Goal: Task Accomplishment & Management: Manage account settings

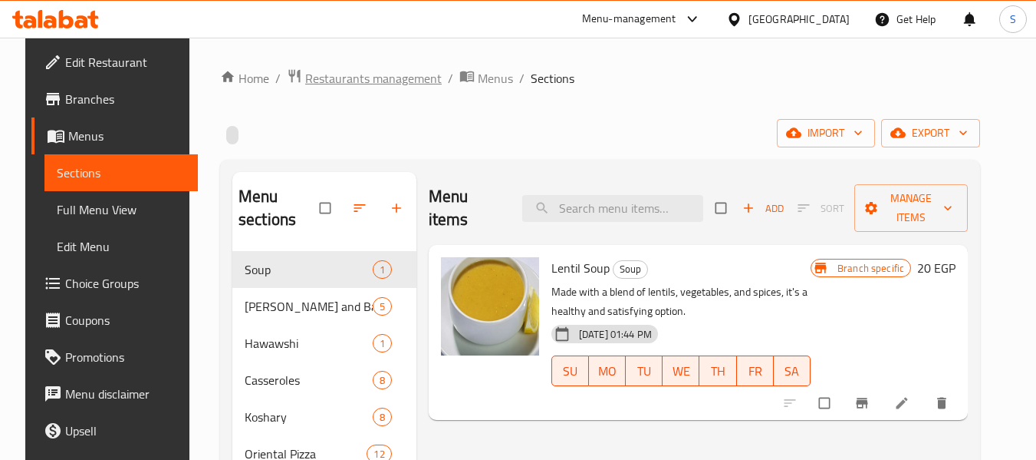
click at [383, 87] on span "Restaurants management" at bounding box center [373, 78] width 137 height 18
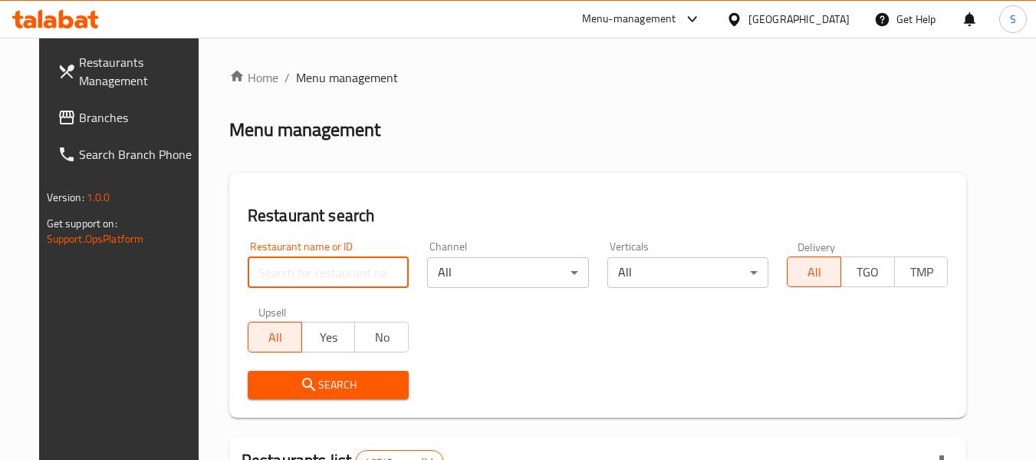
paste input "704073"
type input "704073"
click button "Search" at bounding box center [328, 385] width 161 height 28
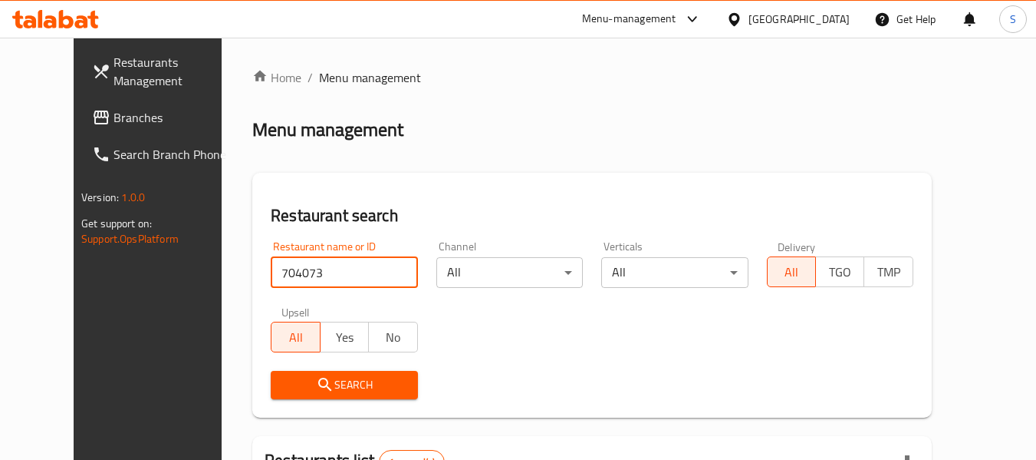
scroll to position [206, 0]
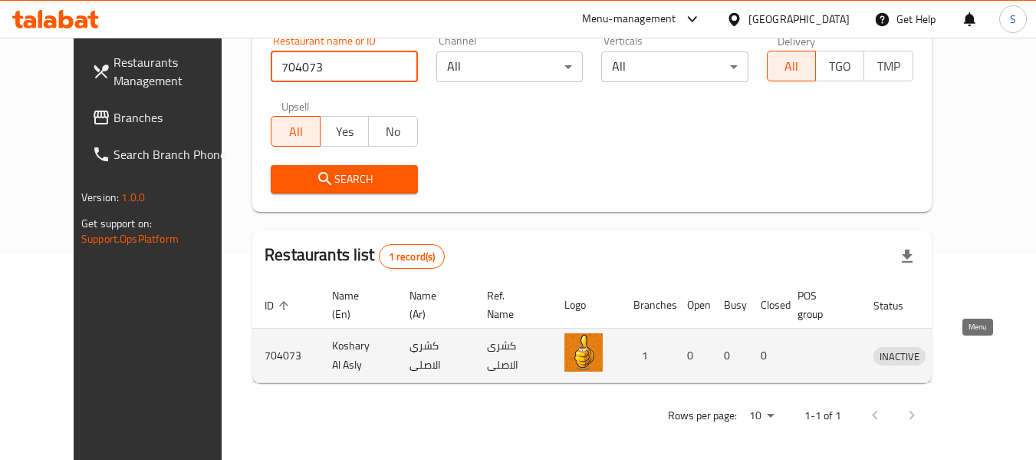
click at [972, 357] on icon "enhanced table" at bounding box center [969, 356] width 5 height 6
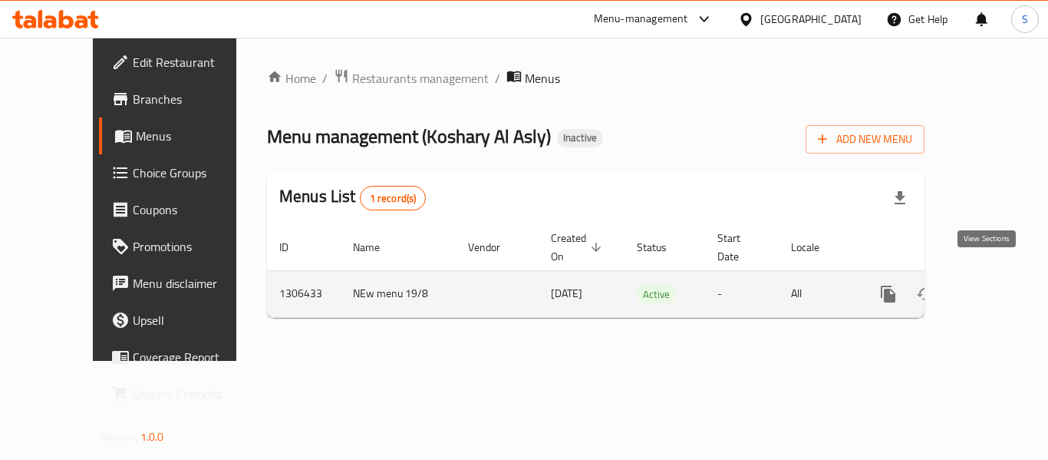
click at [990, 285] on icon "enhanced table" at bounding box center [999, 294] width 18 height 18
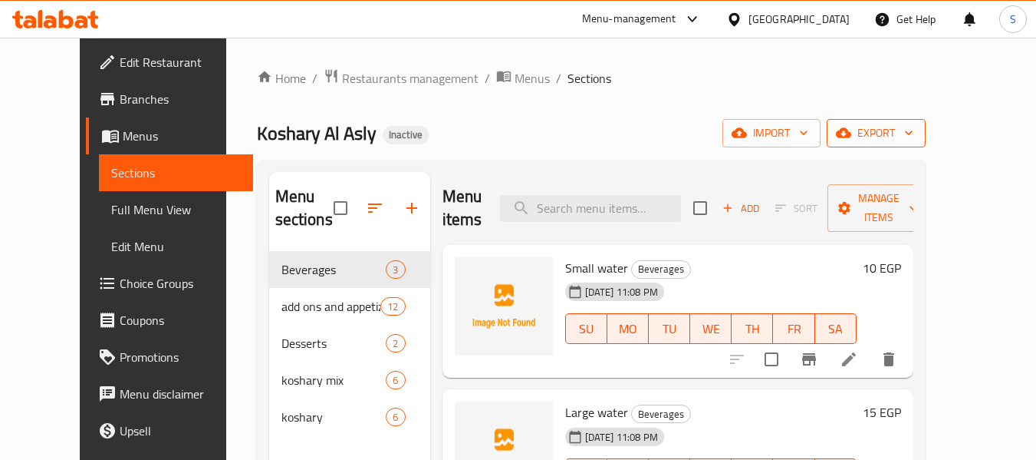
click at [914, 133] on span "export" at bounding box center [876, 133] width 74 height 19
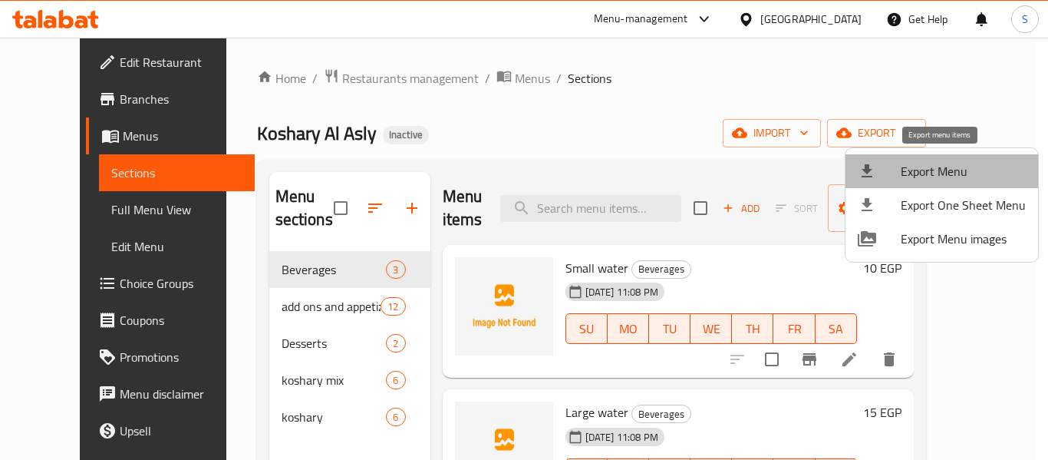
click at [941, 162] on span "Export Menu" at bounding box center [963, 171] width 125 height 18
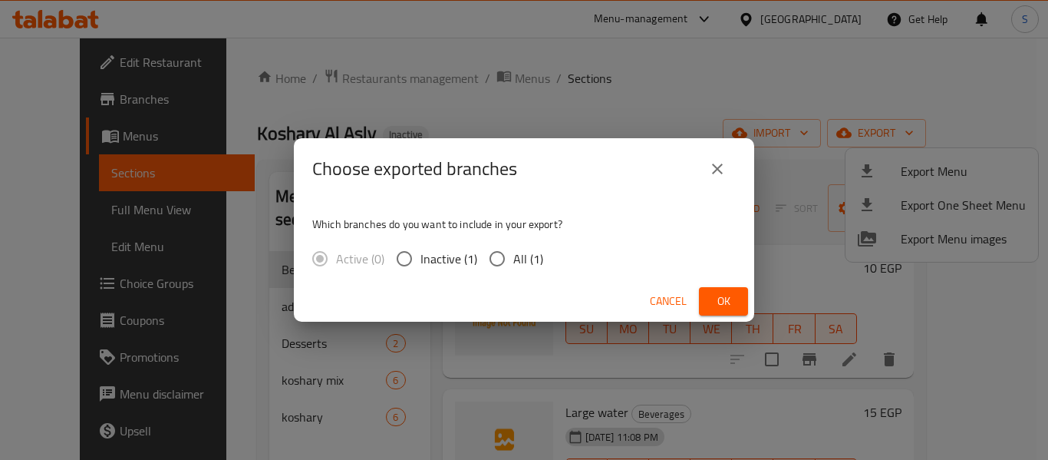
click at [496, 259] on input "All (1)" at bounding box center [497, 258] width 32 height 32
radio input "true"
click at [718, 304] on span "Ok" at bounding box center [723, 301] width 25 height 19
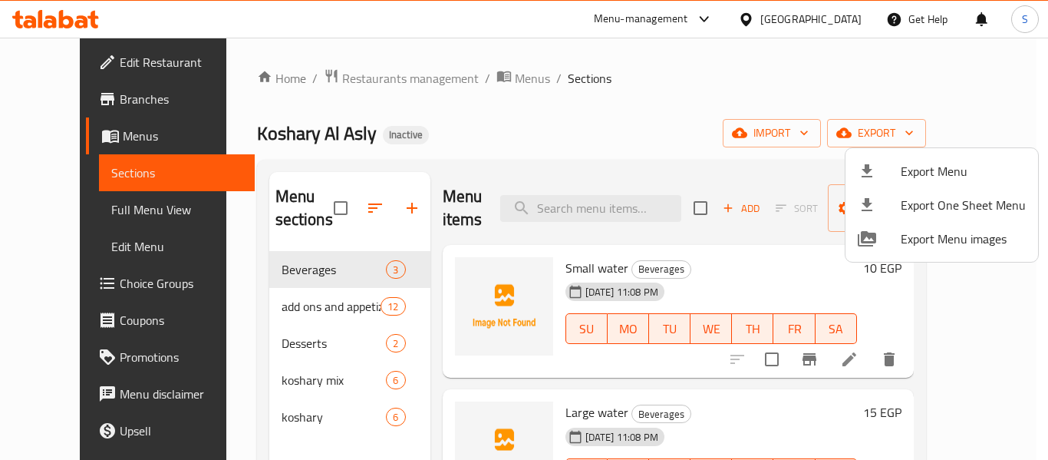
click at [619, 107] on div at bounding box center [524, 230] width 1048 height 460
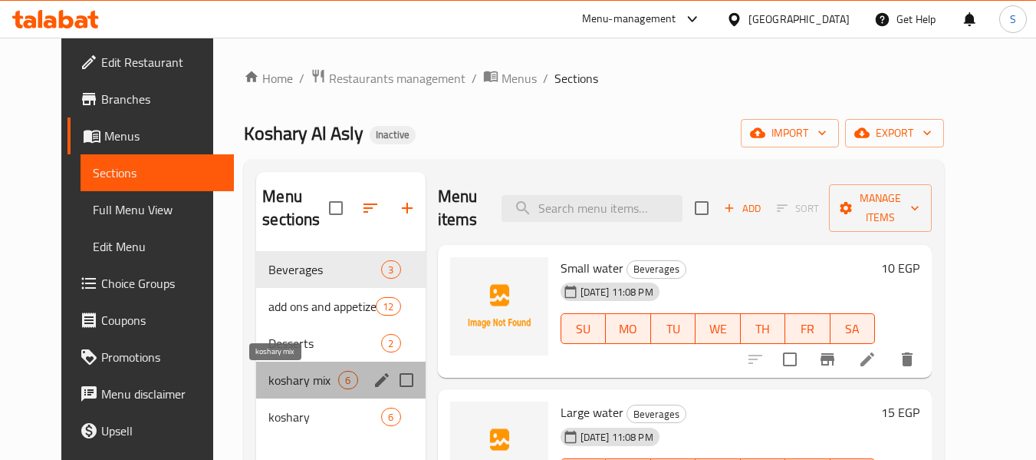
drag, startPoint x: 307, startPoint y: 381, endPoint x: 504, endPoint y: 211, distance: 260.5
click at [304, 377] on span "koshary mix" at bounding box center [303, 380] width 70 height 18
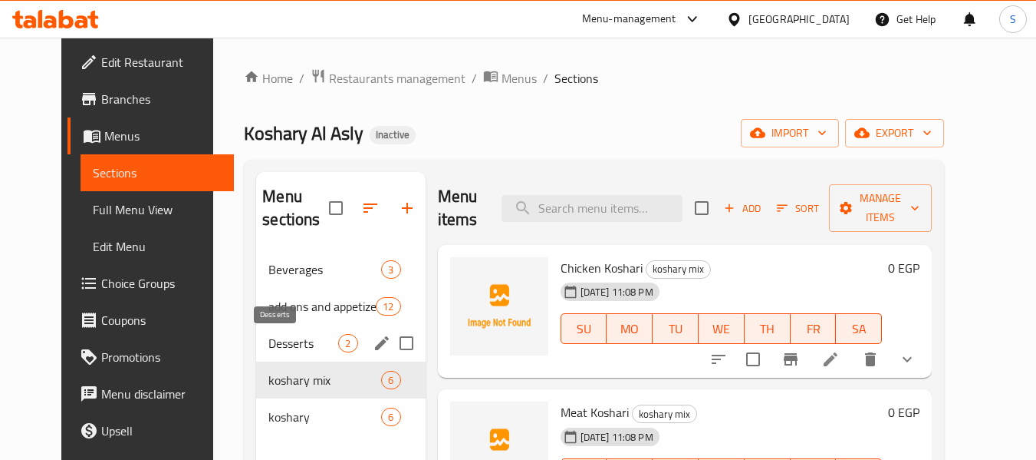
click at [268, 346] on span "Desserts" at bounding box center [303, 343] width 70 height 18
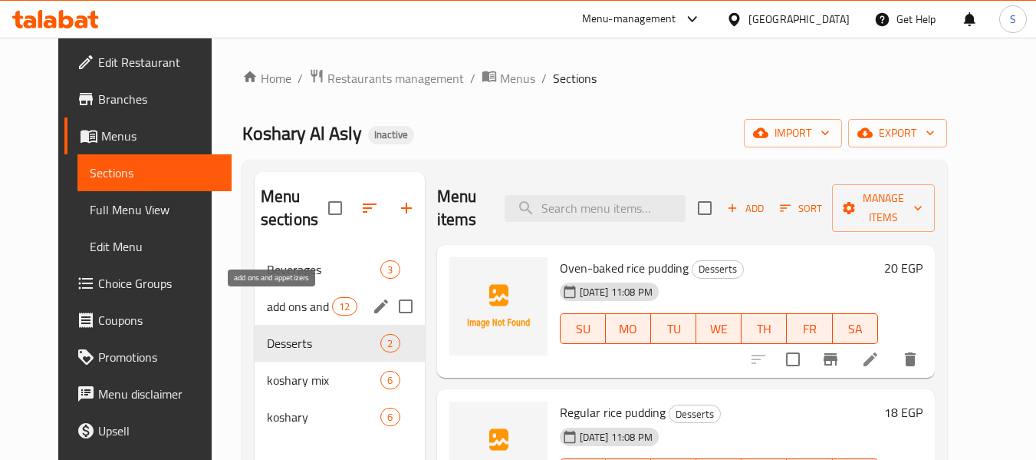
click at [275, 305] on span "add ons and appetizers" at bounding box center [299, 306] width 65 height 18
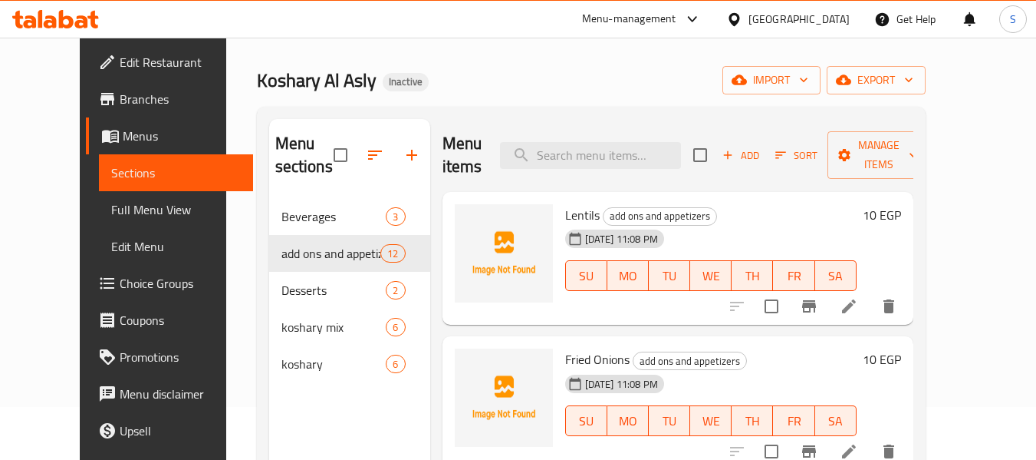
scroll to position [77, 0]
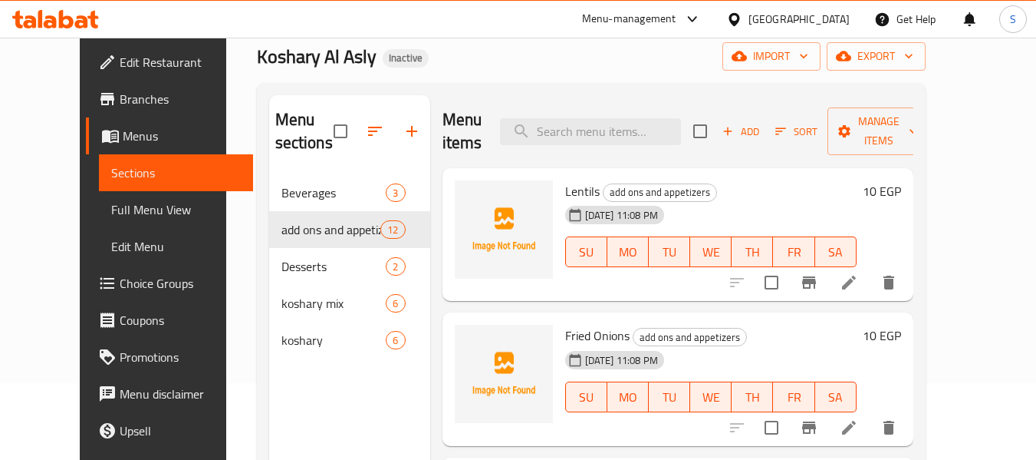
click at [842, 13] on div "Egypt" at bounding box center [799, 19] width 101 height 17
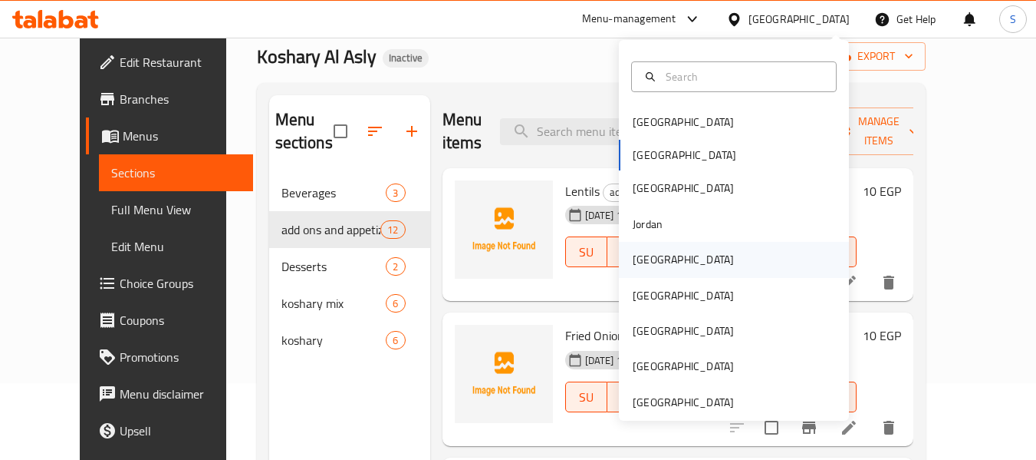
click at [702, 262] on div "Kuwait" at bounding box center [734, 259] width 230 height 35
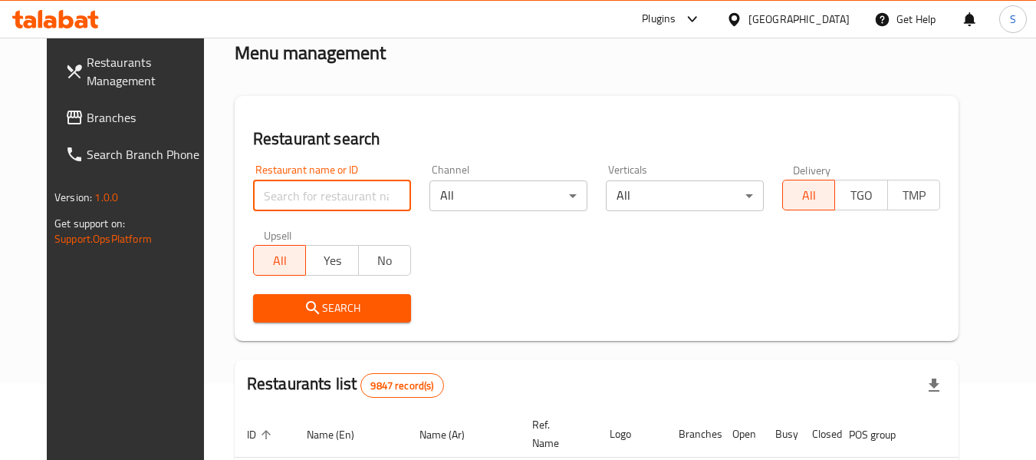
paste input "660227"
type input "660227"
click button "Search" at bounding box center [332, 308] width 158 height 28
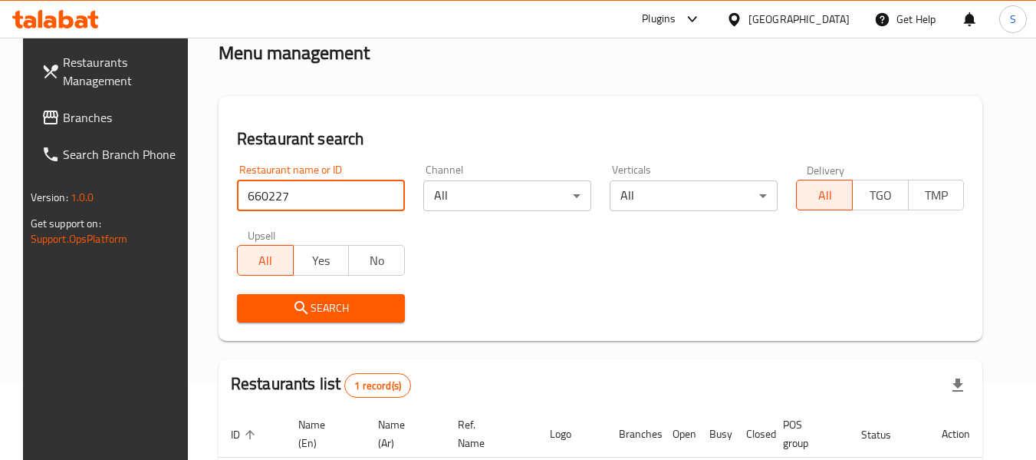
scroll to position [212, 0]
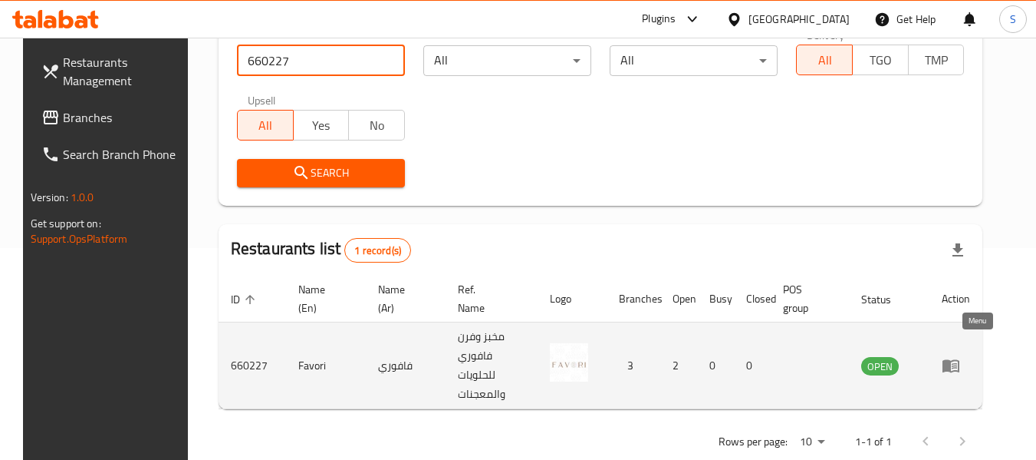
click at [960, 360] on icon "enhanced table" at bounding box center [951, 366] width 17 height 13
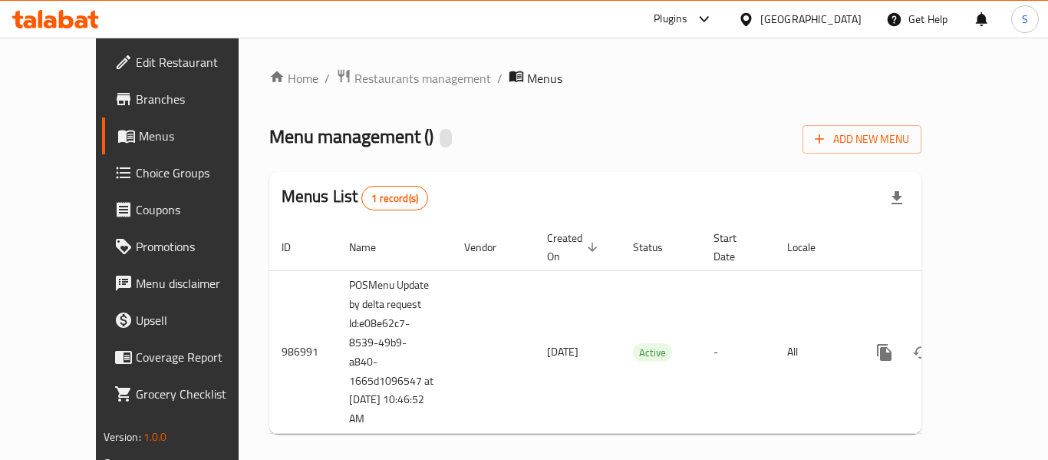
click at [102, 108] on link "Branches" at bounding box center [186, 99] width 169 height 37
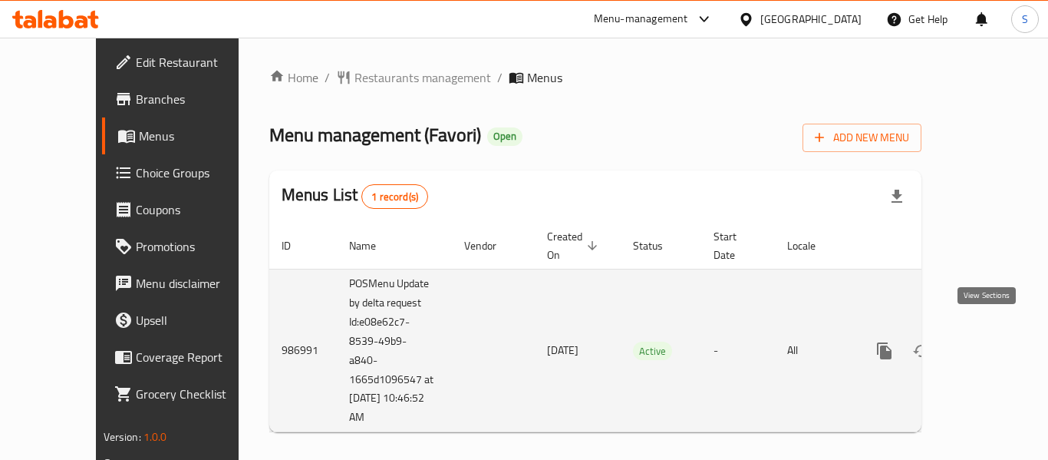
click at [996, 332] on link "enhanced table" at bounding box center [995, 350] width 37 height 37
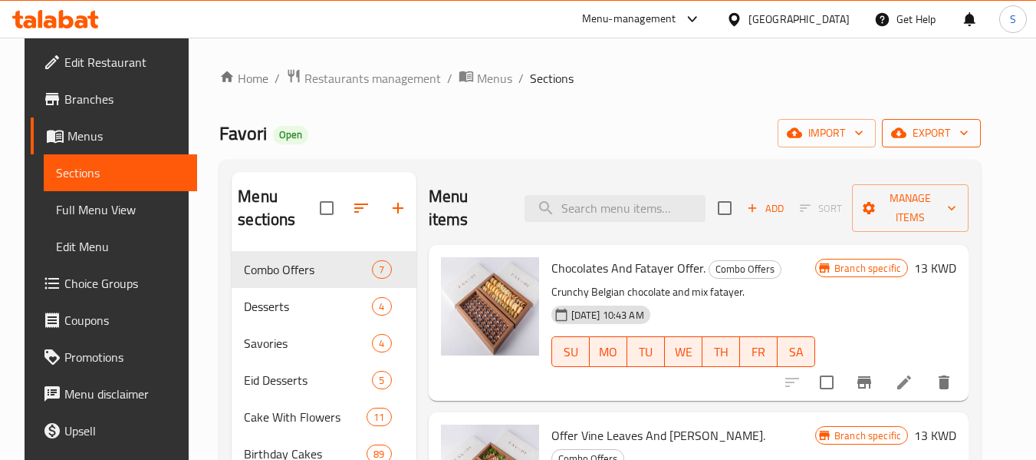
click at [937, 137] on span "export" at bounding box center [931, 133] width 74 height 19
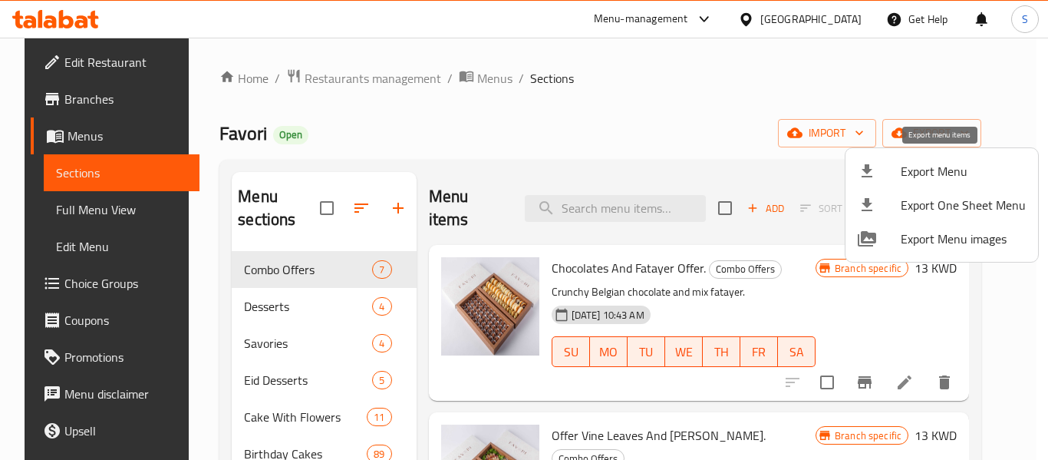
click at [928, 176] on span "Export Menu" at bounding box center [963, 171] width 125 height 18
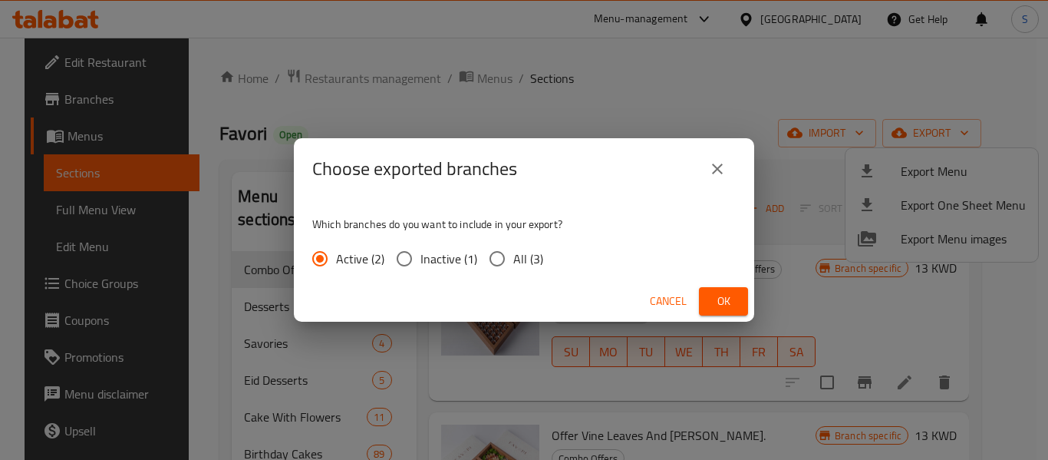
click at [532, 261] on span "All (3)" at bounding box center [528, 258] width 30 height 18
click at [513, 261] on input "All (3)" at bounding box center [497, 258] width 32 height 32
radio input "true"
drag, startPoint x: 730, startPoint y: 292, endPoint x: 624, endPoint y: 112, distance: 208.7
click at [729, 292] on span "Ok" at bounding box center [723, 301] width 25 height 19
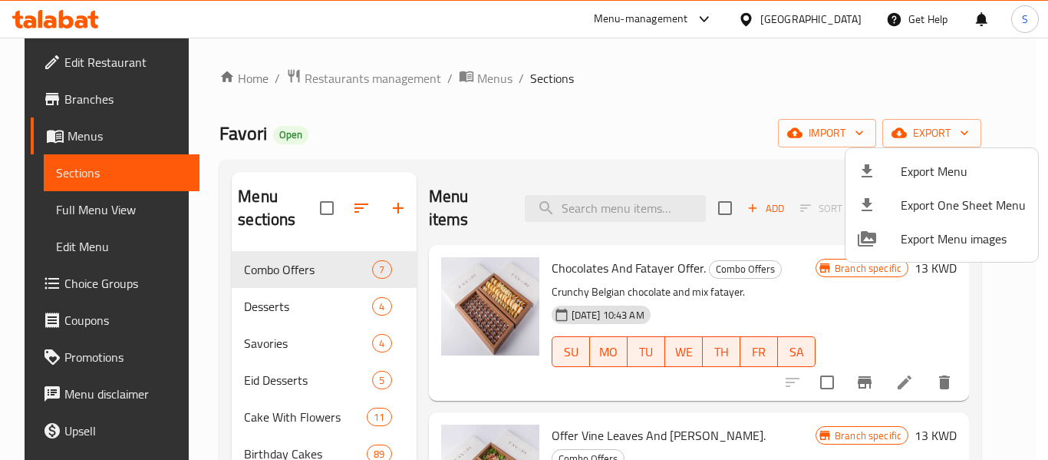
click at [748, 103] on div at bounding box center [524, 230] width 1048 height 460
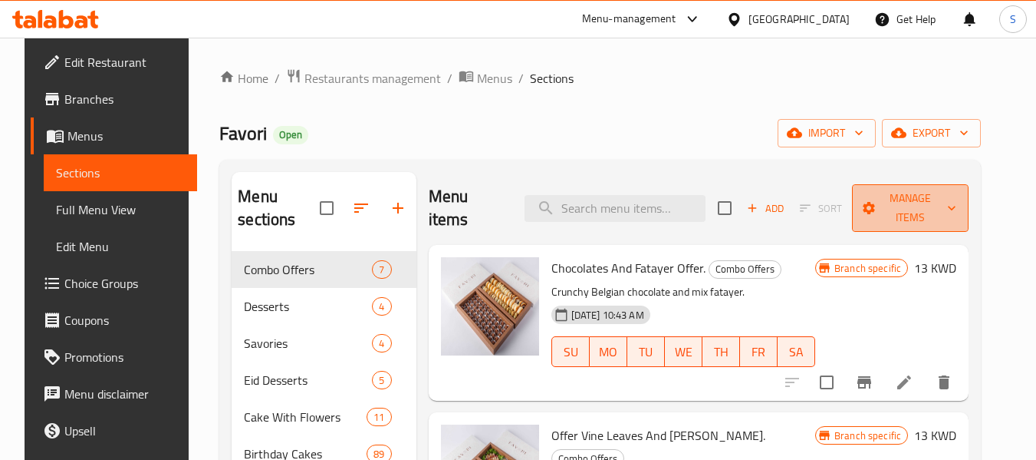
click at [941, 201] on span "Manage items" at bounding box center [911, 208] width 92 height 38
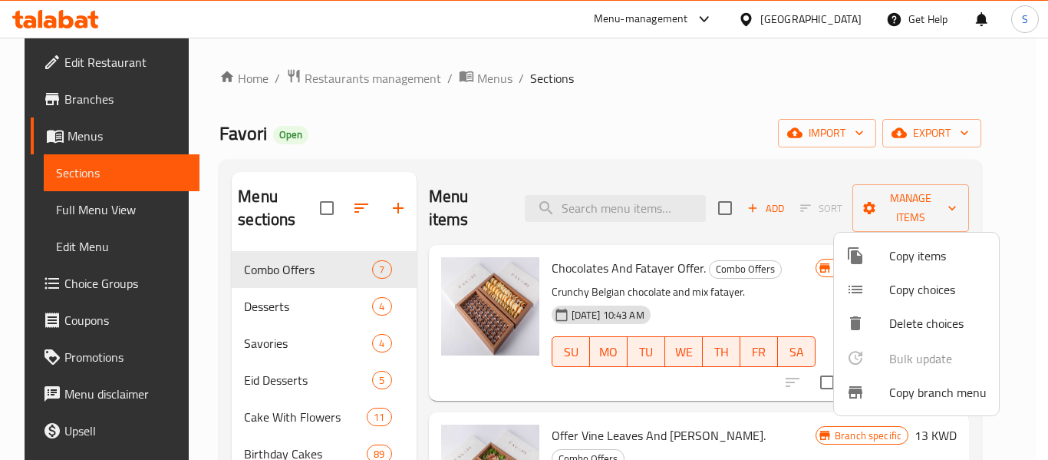
click at [891, 396] on span "Copy branch menu" at bounding box center [937, 392] width 97 height 18
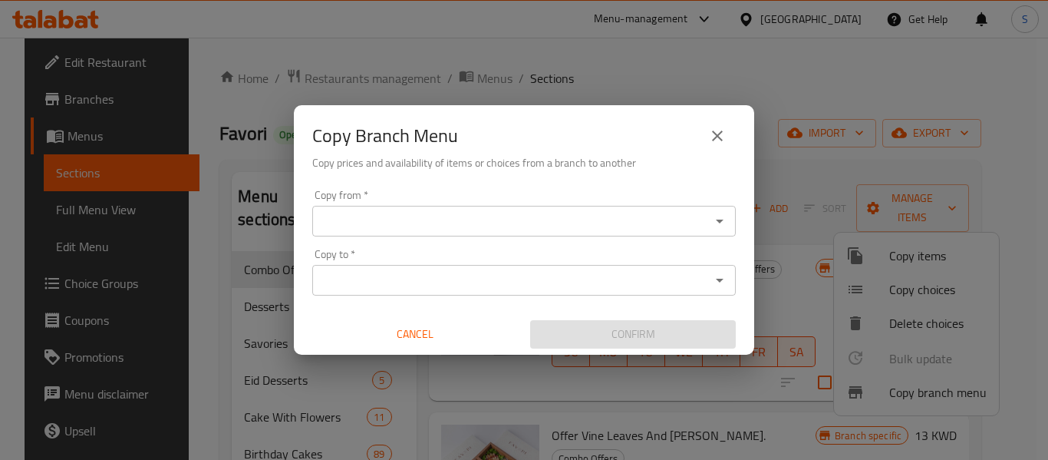
click at [510, 221] on input "Copy from   *" at bounding box center [511, 220] width 389 height 21
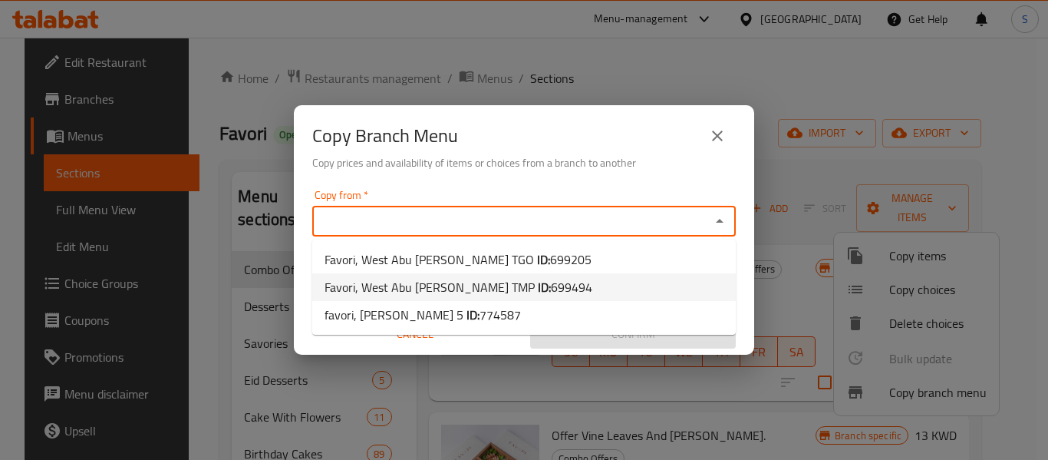
click at [551, 292] on span "699494" at bounding box center [571, 286] width 41 height 23
type input "Favori, West Abu Fatera TMP"
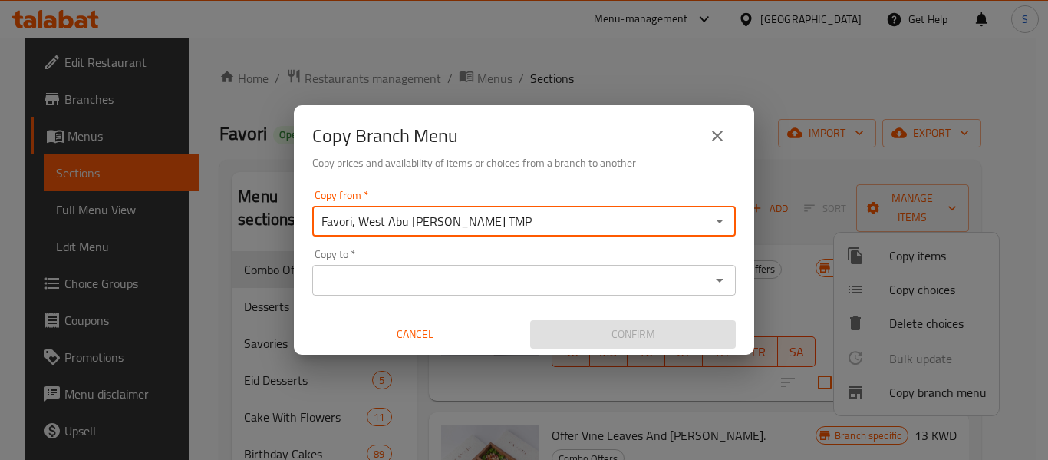
click at [463, 275] on input "Copy to   *" at bounding box center [511, 279] width 389 height 21
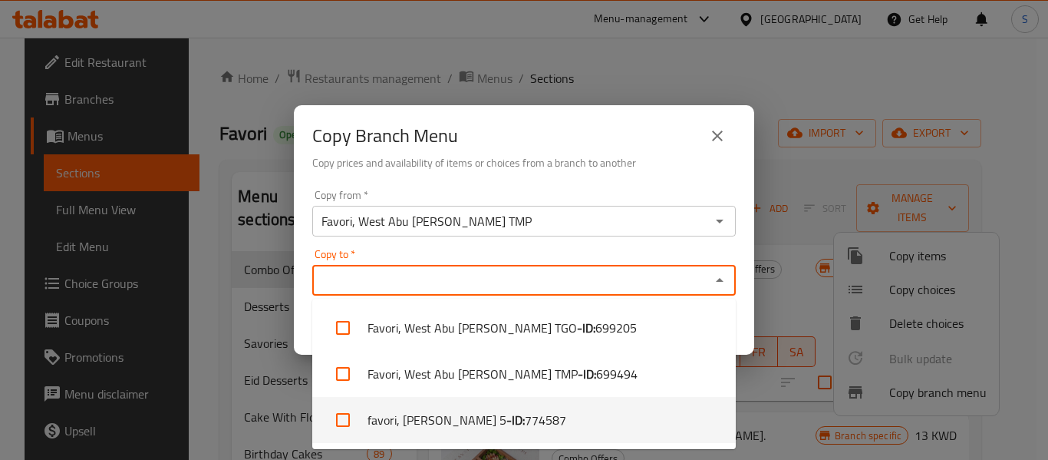
click at [493, 420] on li "favori, Sabah Al Ahmad 5 - ID: 774587" at bounding box center [523, 420] width 423 height 46
checkbox input "true"
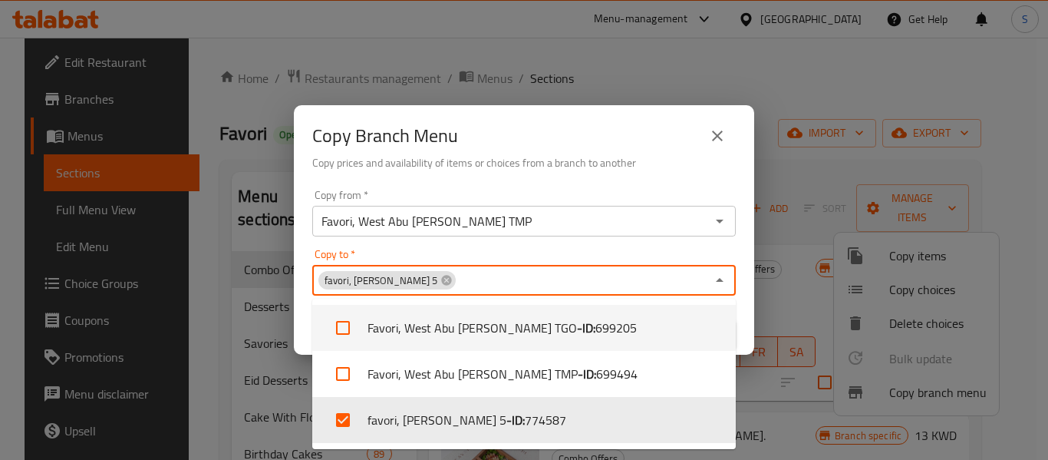
click at [599, 249] on div "Copy to   * favori, Sabah Al Ahmad 5 Copy to *" at bounding box center [523, 272] width 423 height 47
click at [665, 148] on div "Copy Branch Menu" at bounding box center [523, 135] width 423 height 37
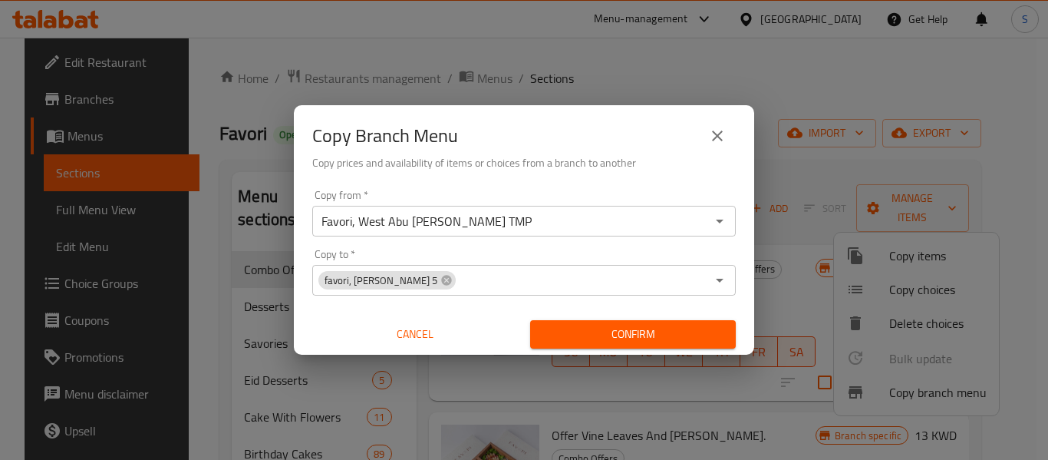
click at [597, 334] on span "Confirm" at bounding box center [632, 333] width 181 height 19
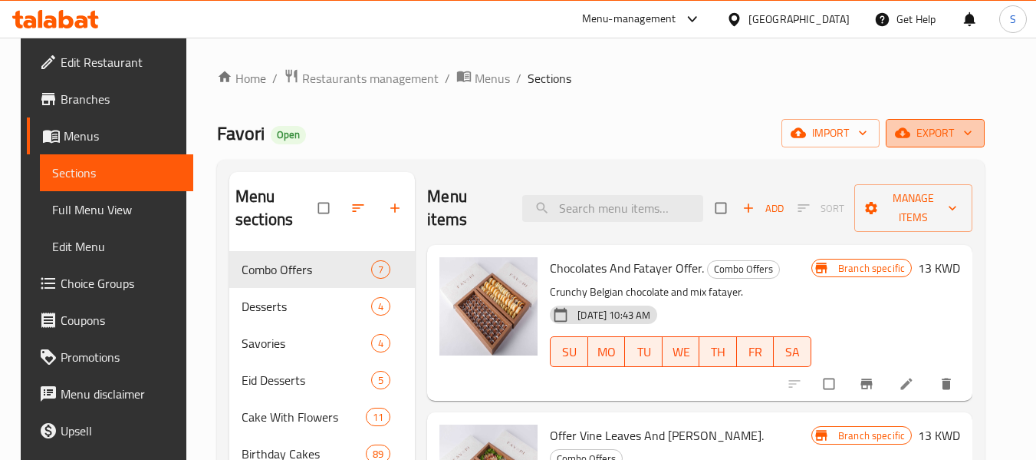
click at [976, 129] on icon "button" at bounding box center [967, 132] width 15 height 15
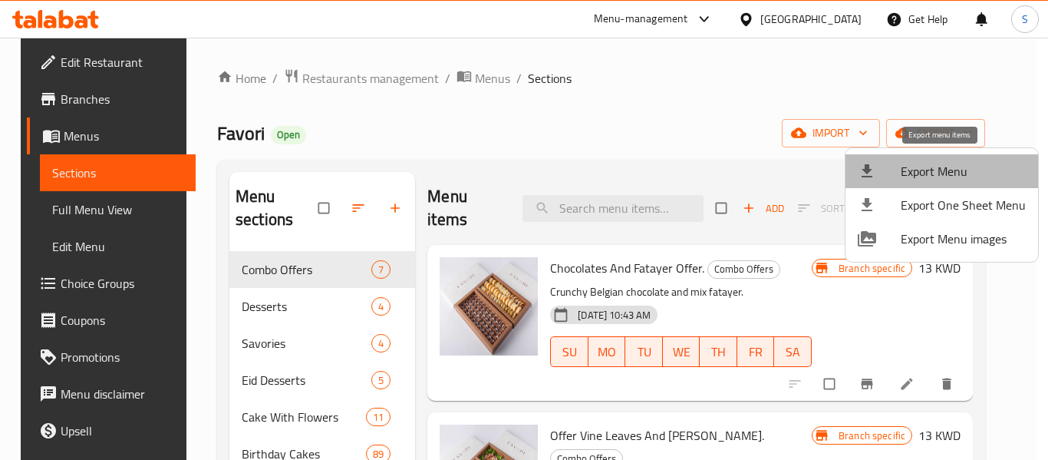
click at [956, 154] on li "Export Menu" at bounding box center [941, 171] width 193 height 34
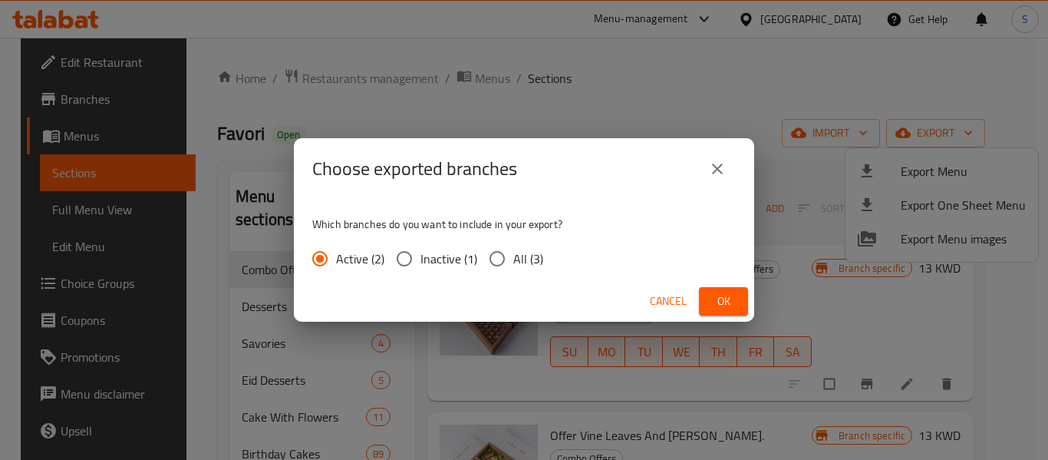
click at [540, 256] on span "All (3)" at bounding box center [528, 258] width 30 height 18
click at [513, 256] on input "All (3)" at bounding box center [497, 258] width 32 height 32
radio input "true"
click at [721, 298] on span "Ok" at bounding box center [723, 301] width 25 height 19
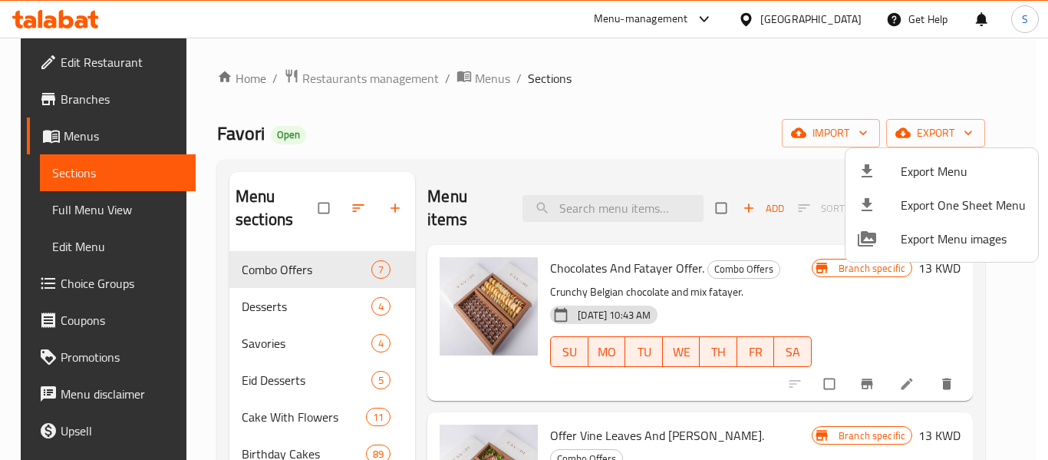
click at [815, 21] on div at bounding box center [524, 230] width 1048 height 460
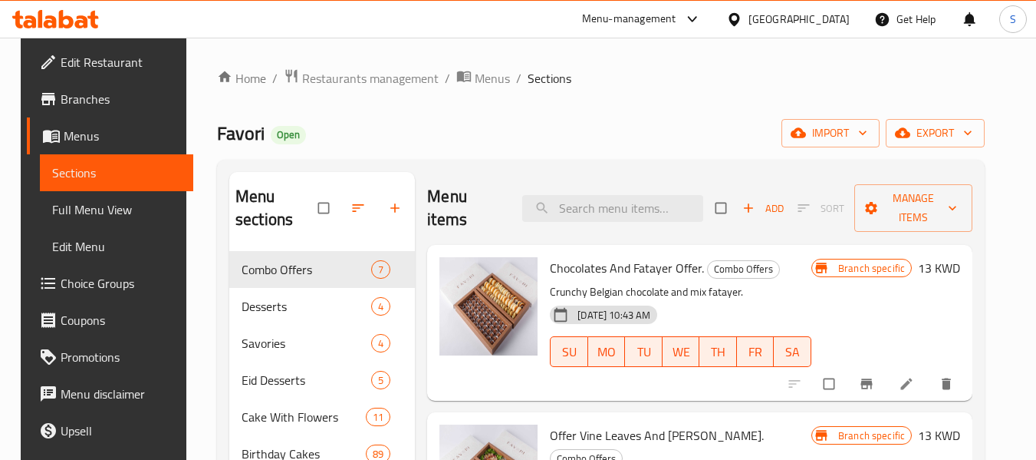
click at [749, 21] on div at bounding box center [737, 19] width 22 height 17
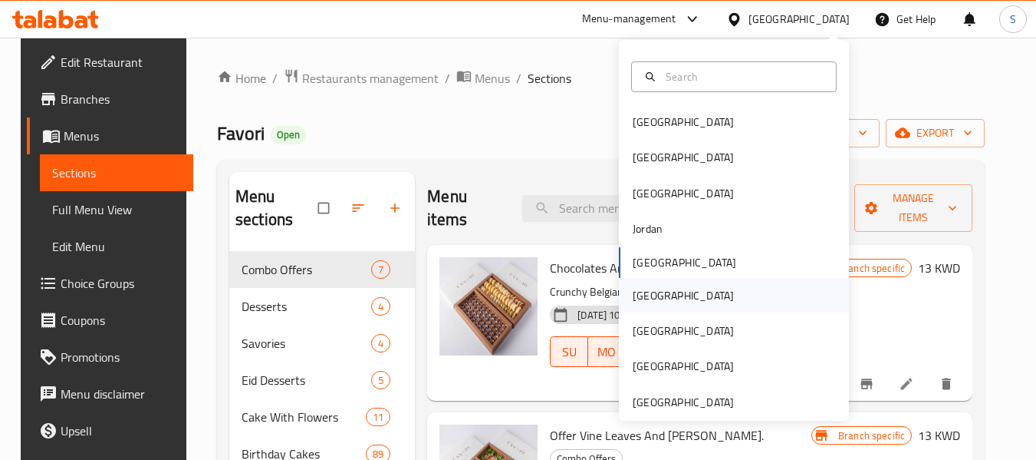
click at [668, 301] on div "[GEOGRAPHIC_DATA]" at bounding box center [734, 295] width 230 height 35
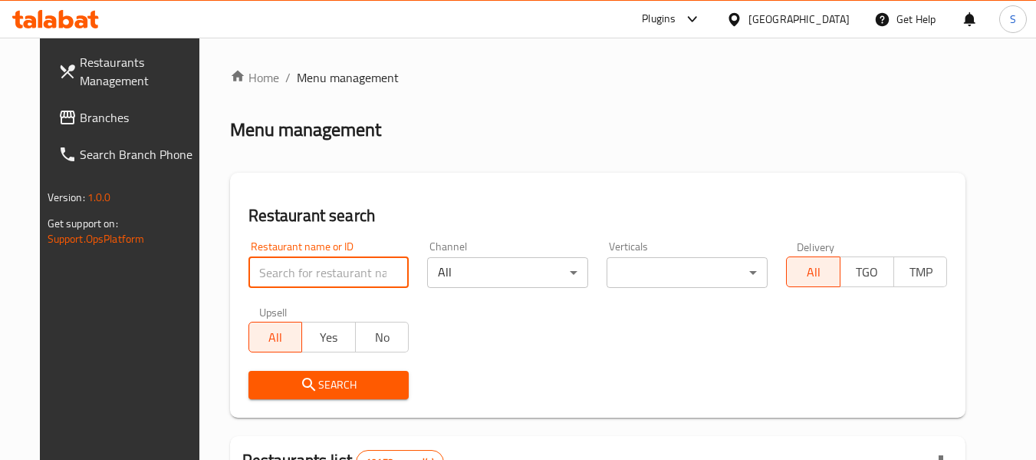
click at [308, 268] on input "search" at bounding box center [329, 272] width 161 height 31
paste input "704092"
type input "704092"
click button "Search" at bounding box center [329, 385] width 161 height 28
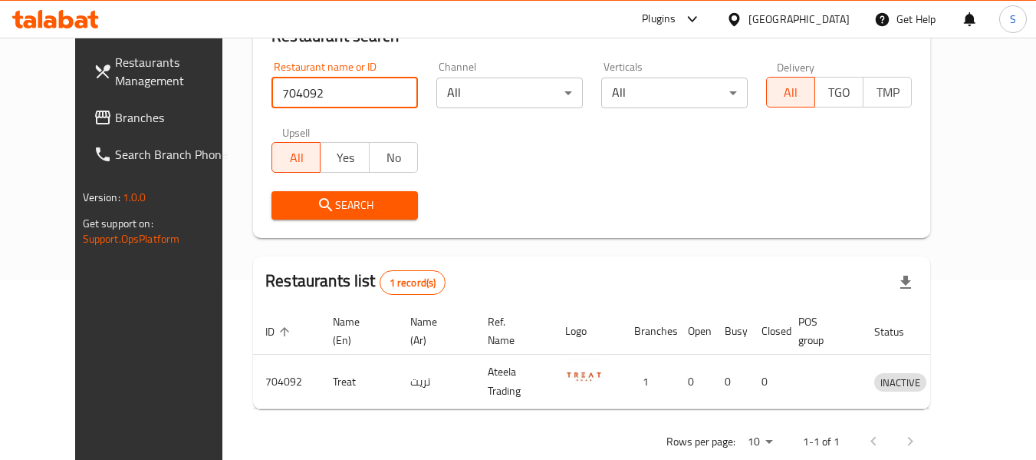
scroll to position [187, 0]
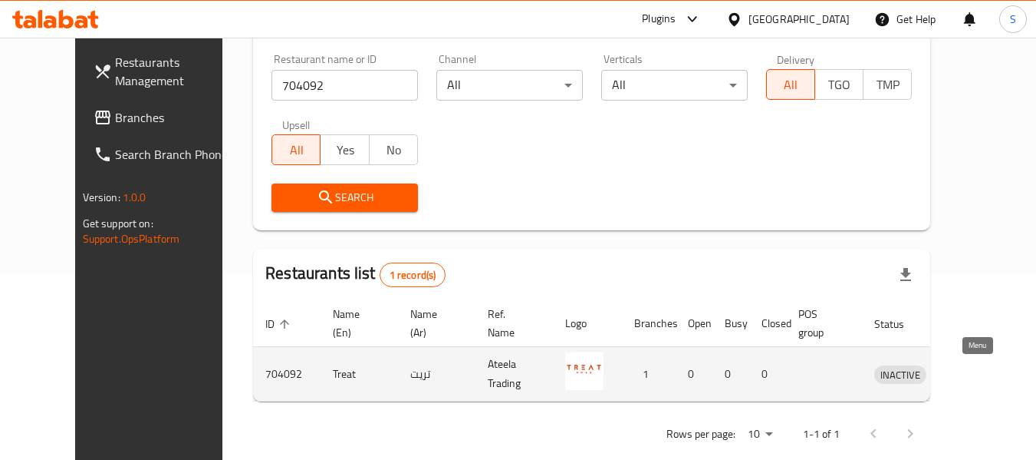
click at [983, 374] on link "enhanced table" at bounding box center [971, 373] width 28 height 18
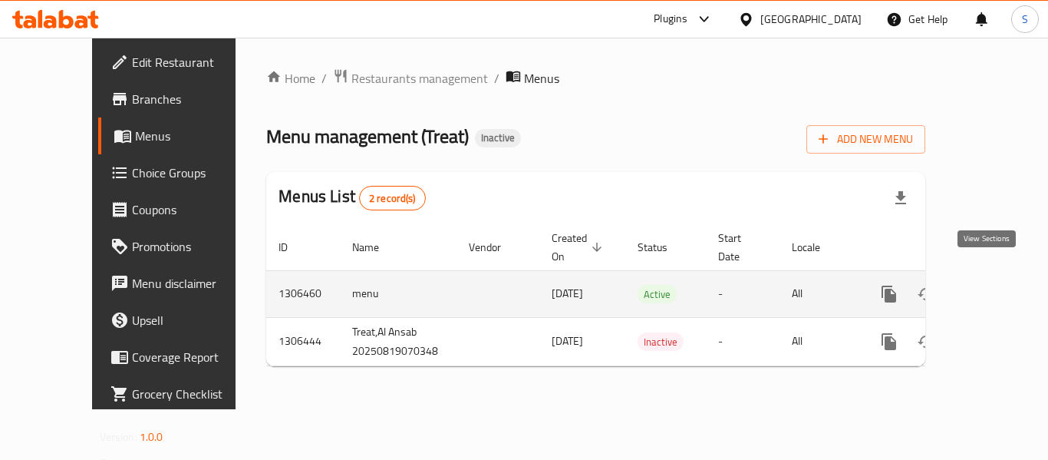
click at [993, 287] on icon "enhanced table" at bounding box center [1000, 294] width 14 height 14
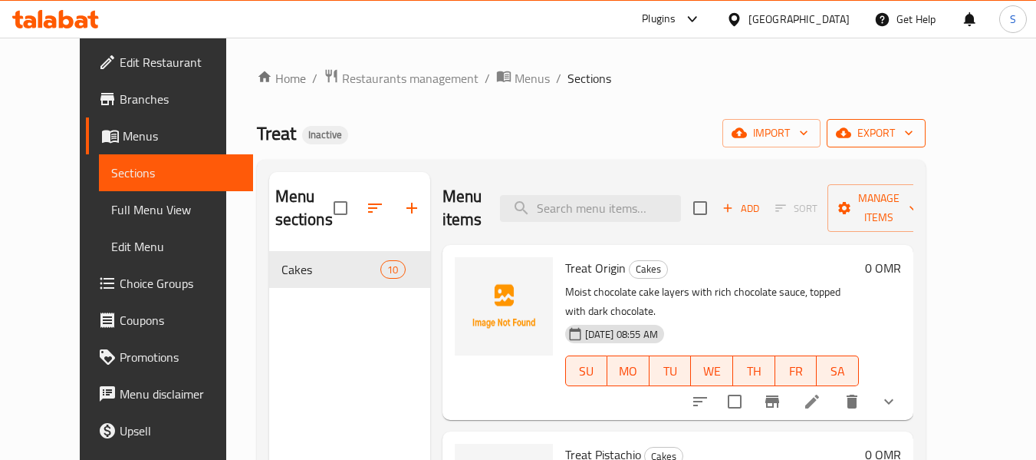
click at [914, 132] on span "export" at bounding box center [876, 133] width 74 height 19
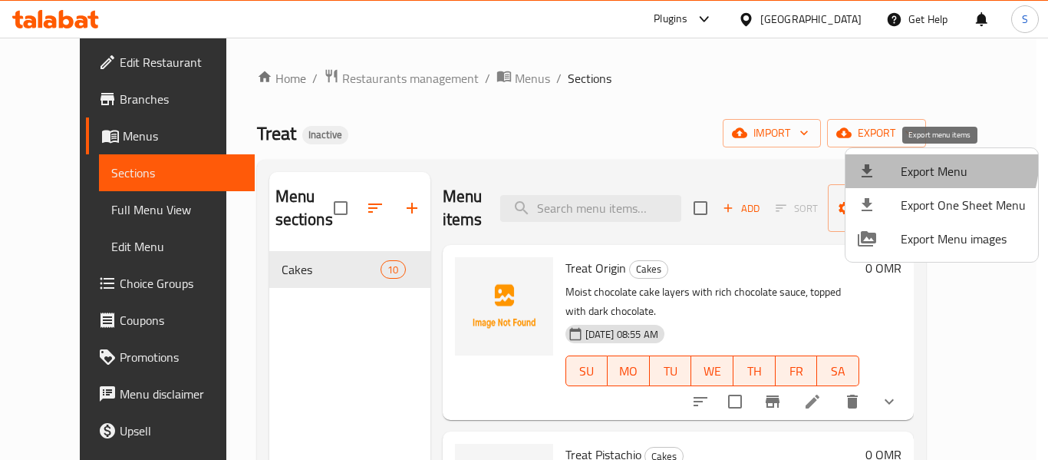
click at [935, 163] on span "Export Menu" at bounding box center [963, 171] width 125 height 18
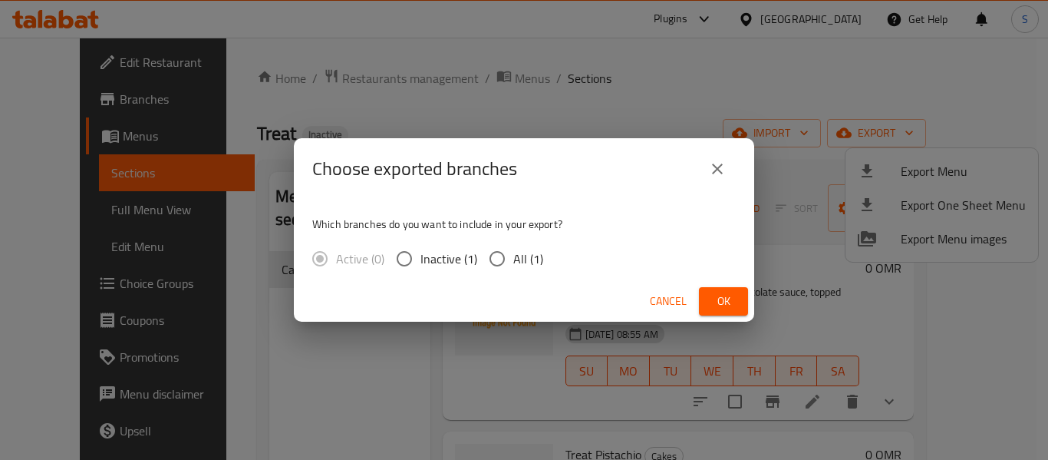
click at [522, 260] on span "All (1)" at bounding box center [528, 258] width 30 height 18
click at [513, 260] on input "All (1)" at bounding box center [497, 258] width 32 height 32
radio input "true"
click at [720, 302] on span "Ok" at bounding box center [723, 301] width 25 height 19
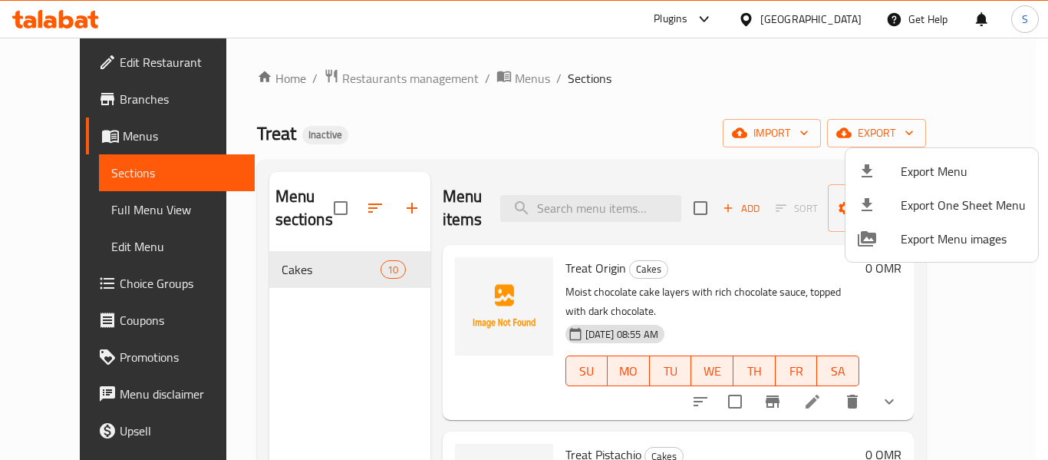
click at [74, 57] on div at bounding box center [524, 230] width 1048 height 460
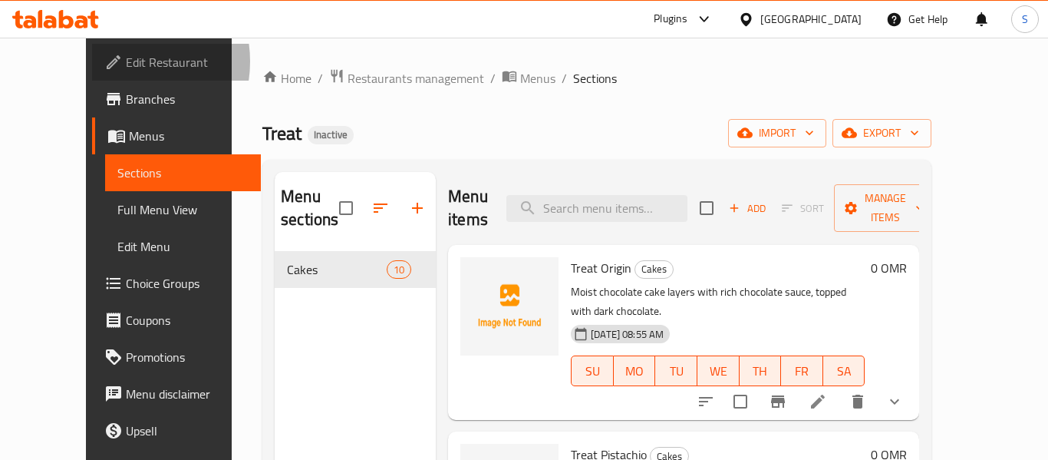
click at [104, 61] on icon at bounding box center [113, 62] width 18 height 18
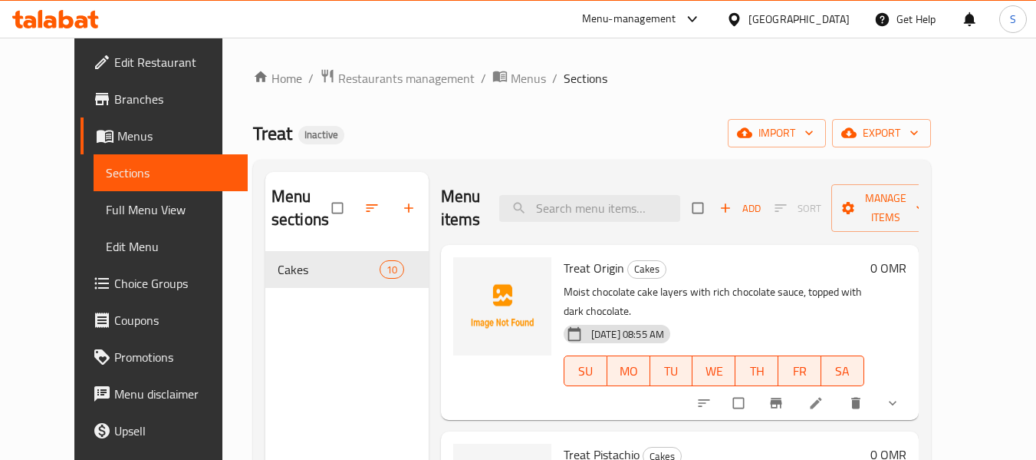
click at [743, 25] on icon at bounding box center [734, 20] width 16 height 16
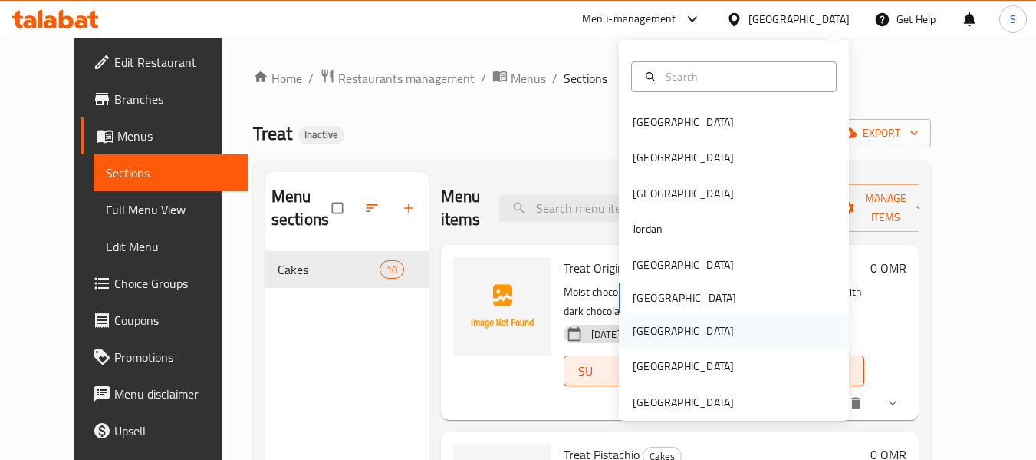
click at [655, 333] on div "[GEOGRAPHIC_DATA]" at bounding box center [684, 330] width 126 height 35
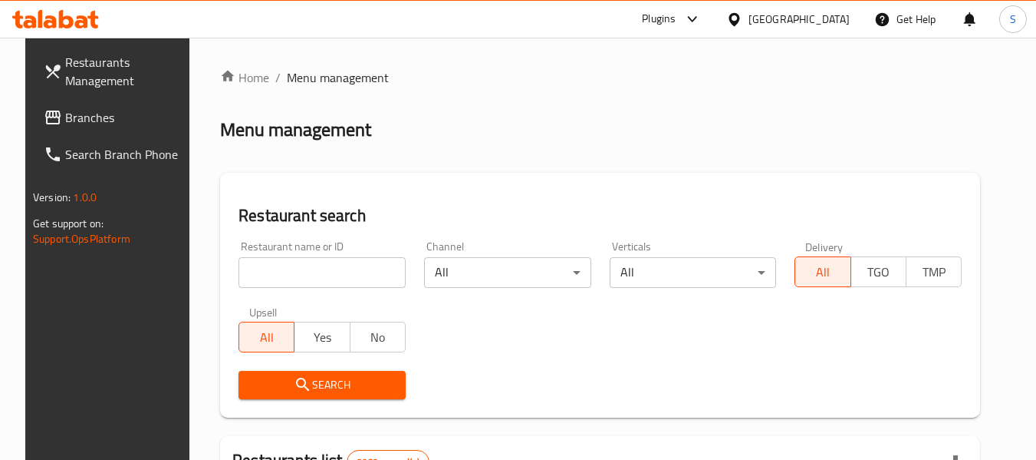
click at [306, 276] on input "search" at bounding box center [322, 272] width 167 height 31
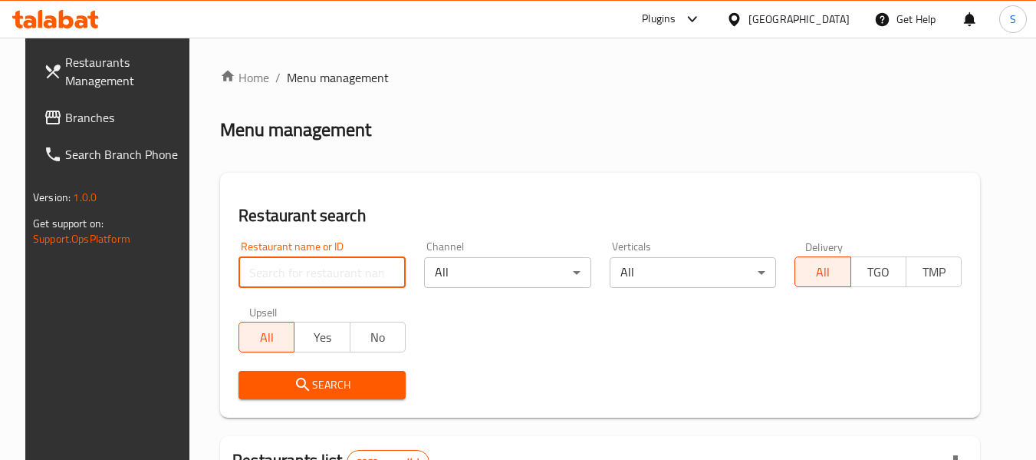
paste input "704090"
type input "704090"
click button "Search" at bounding box center [322, 385] width 167 height 28
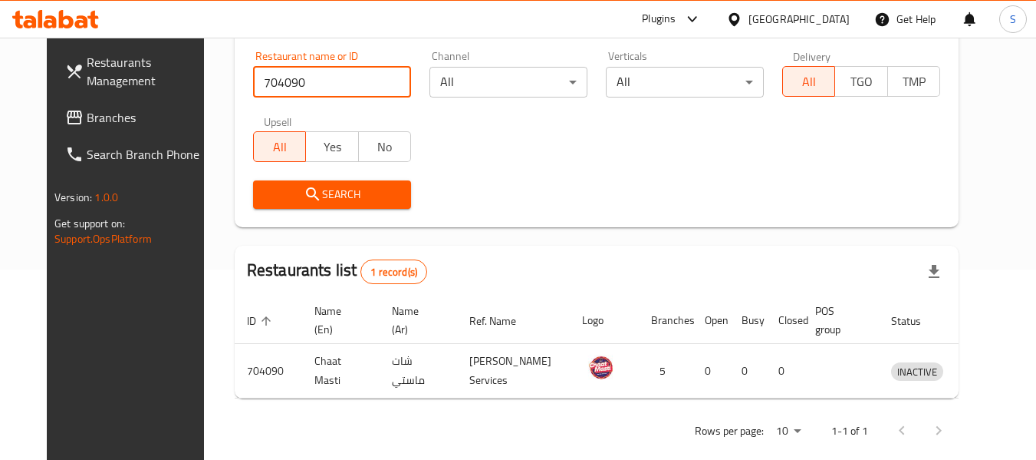
scroll to position [206, 0]
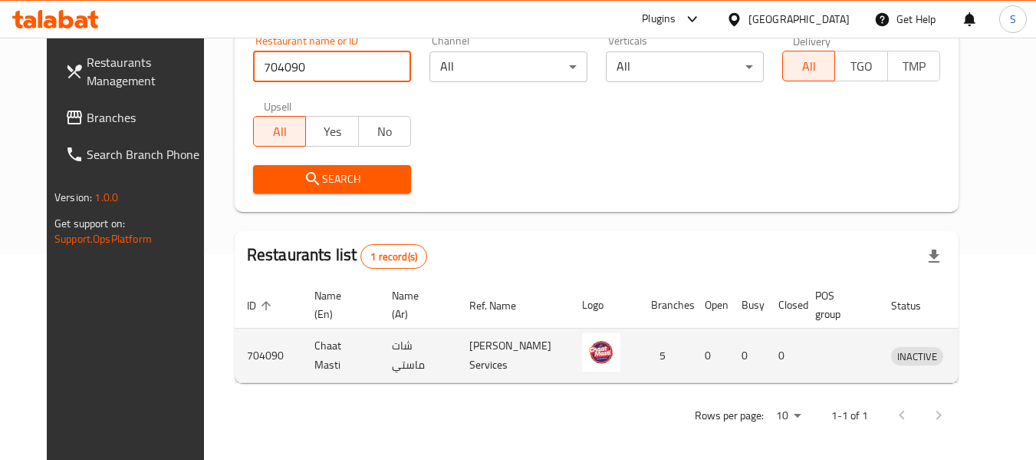
click at [984, 354] on link "enhanced table" at bounding box center [988, 355] width 28 height 18
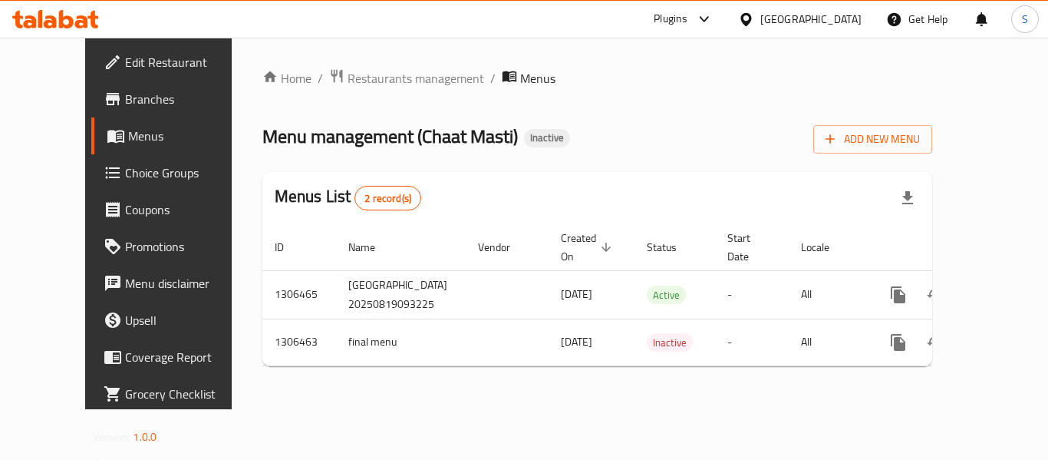
click at [125, 97] on span "Branches" at bounding box center [186, 99] width 123 height 18
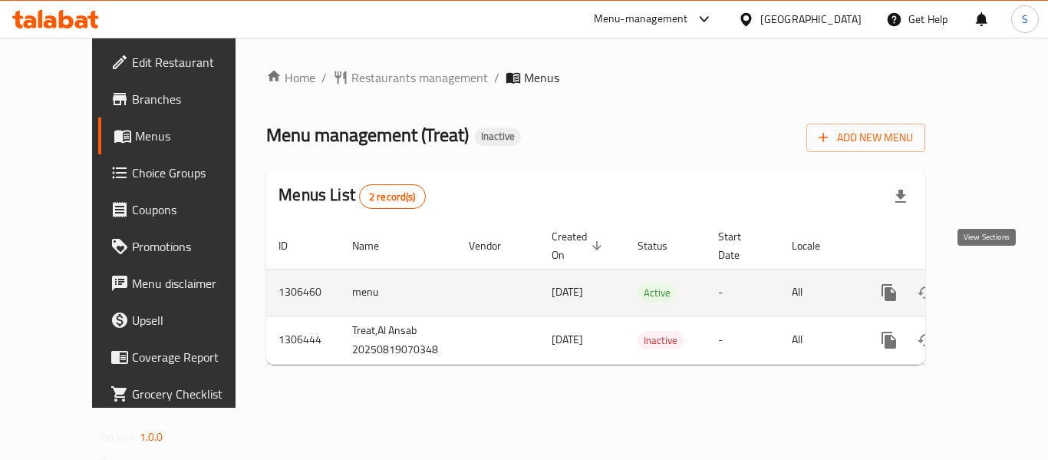
click at [993, 285] on icon "enhanced table" at bounding box center [1000, 292] width 14 height 14
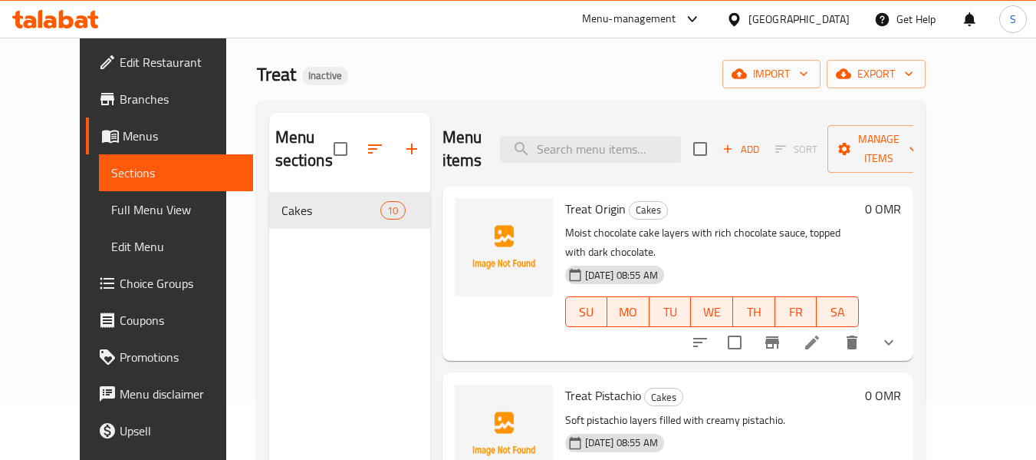
scroll to position [77, 0]
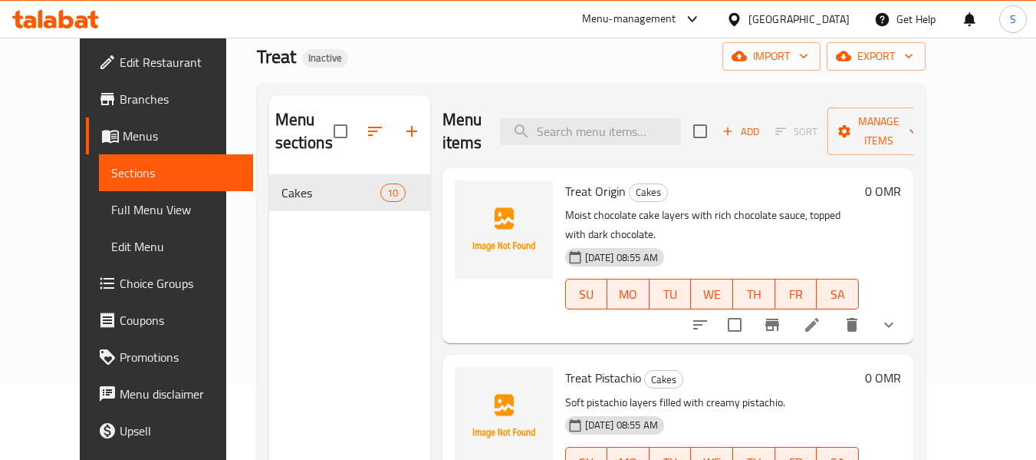
click at [111, 200] on span "Full Menu View" at bounding box center [176, 209] width 130 height 18
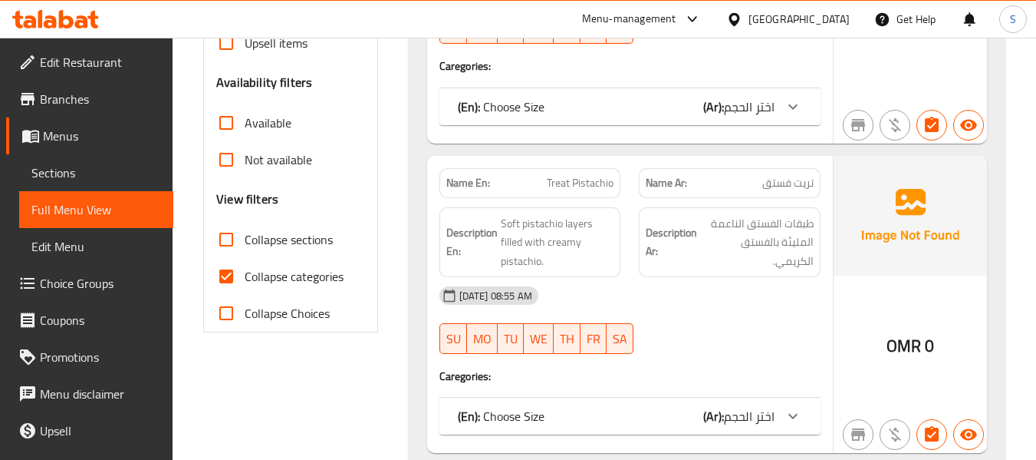
scroll to position [460, 0]
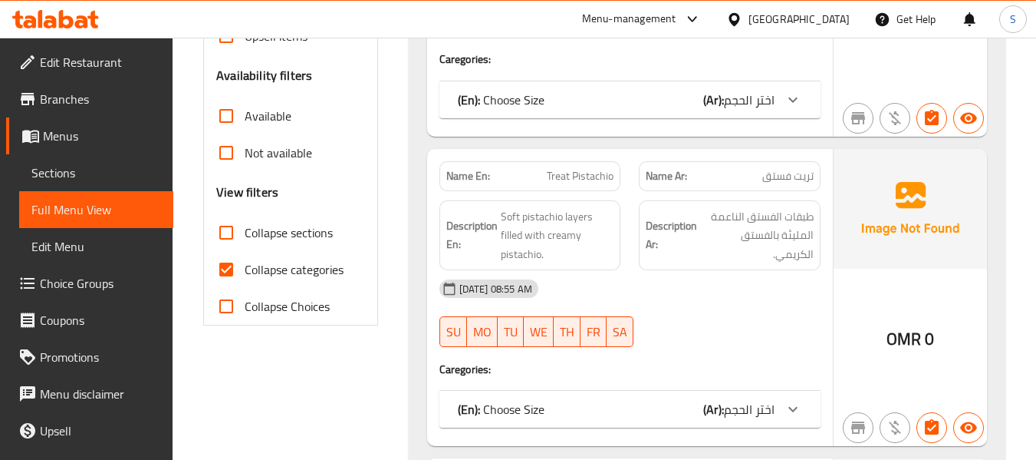
click at [282, 268] on span "Collapse categories" at bounding box center [294, 269] width 99 height 18
click at [245, 268] on input "Collapse categories" at bounding box center [226, 269] width 37 height 37
checkbox input "false"
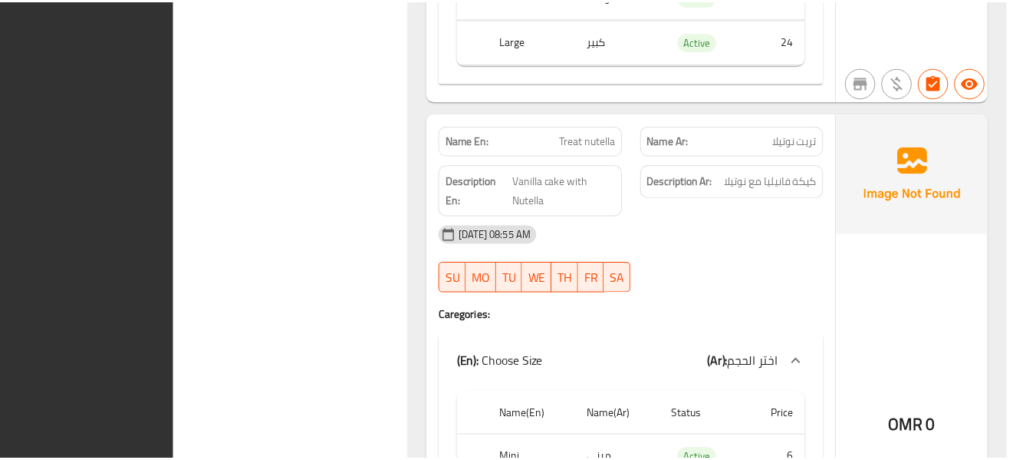
scroll to position [5448, 0]
